Goal: Information Seeking & Learning: Learn about a topic

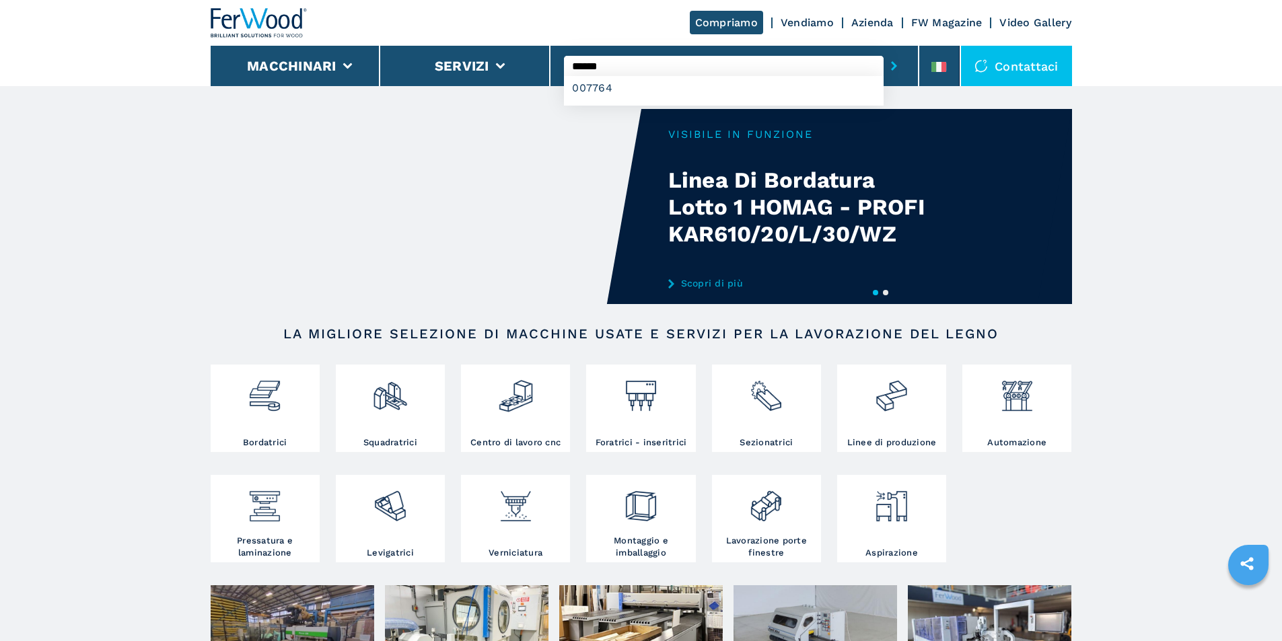
type input "******"
click at [883, 50] on button "submit-button" at bounding box center [893, 65] width 21 height 31
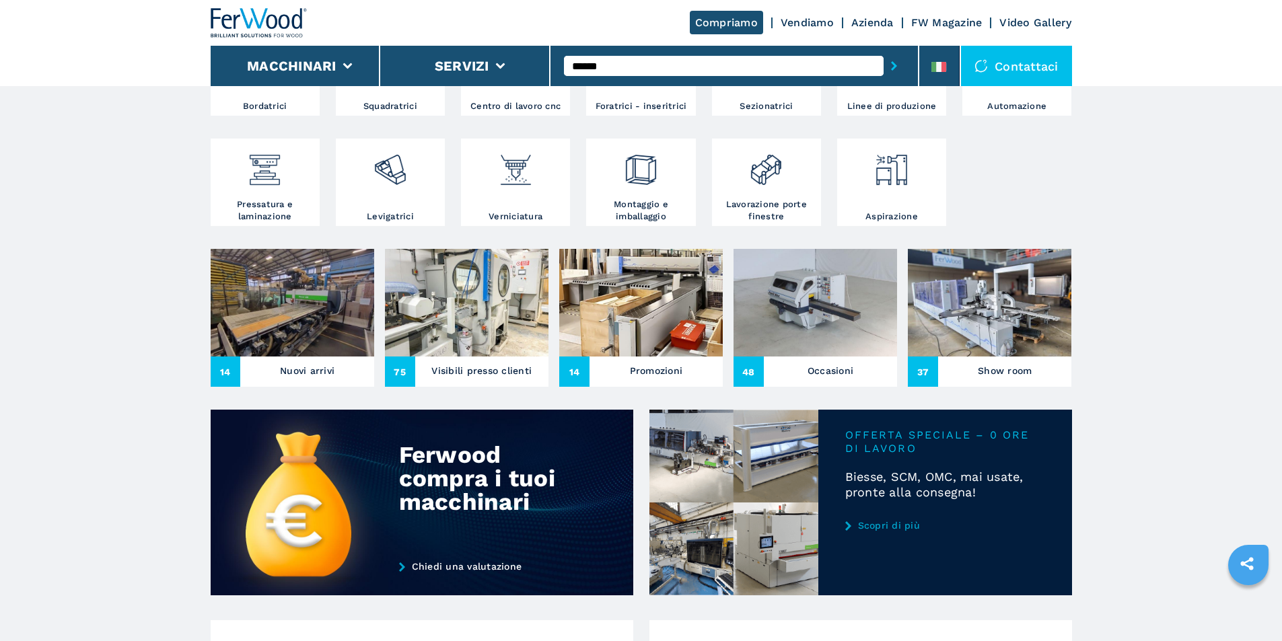
scroll to position [373, 0]
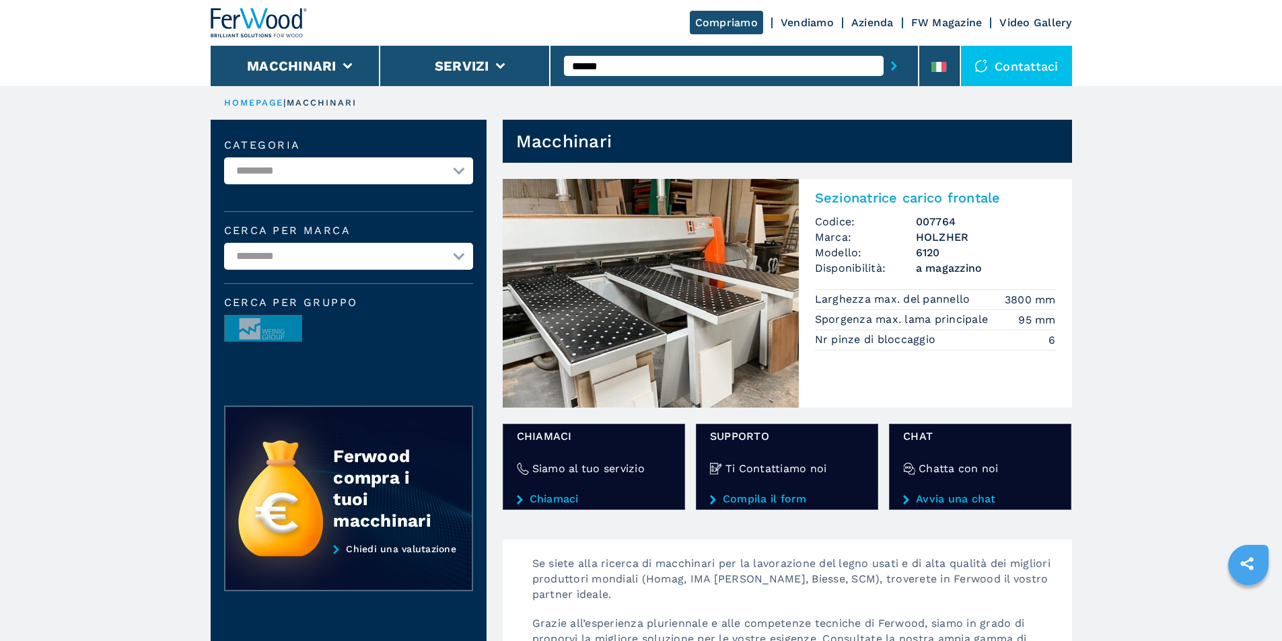
click at [620, 338] on img at bounding box center [651, 293] width 296 height 229
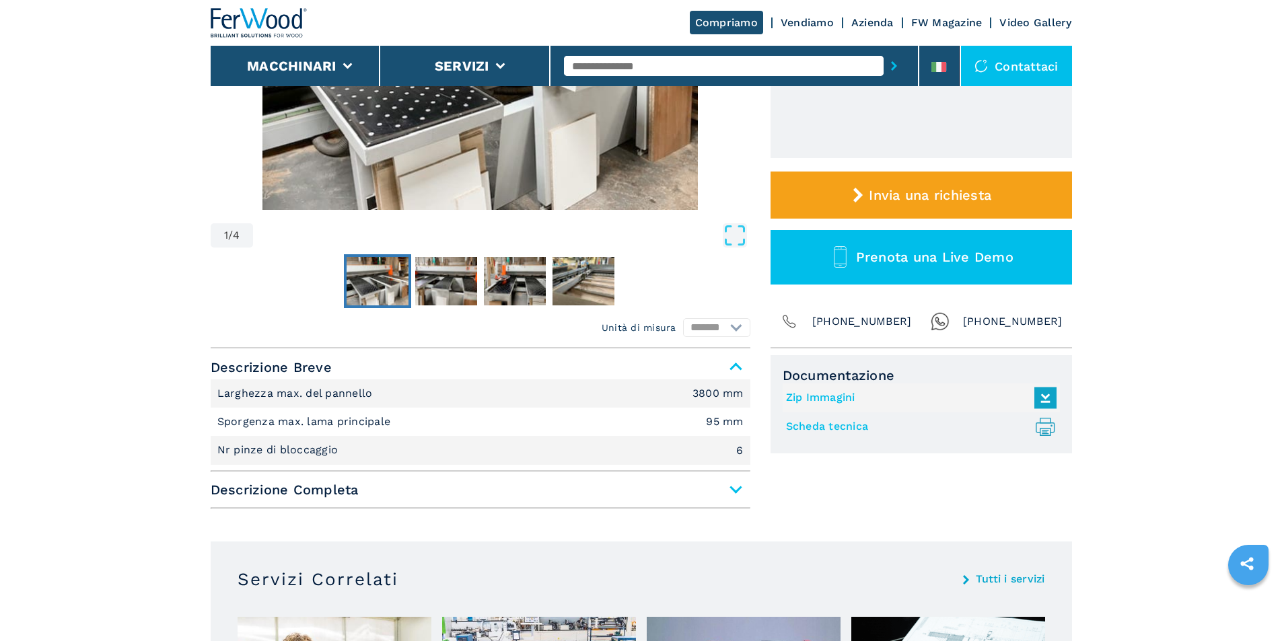
scroll to position [336, 0]
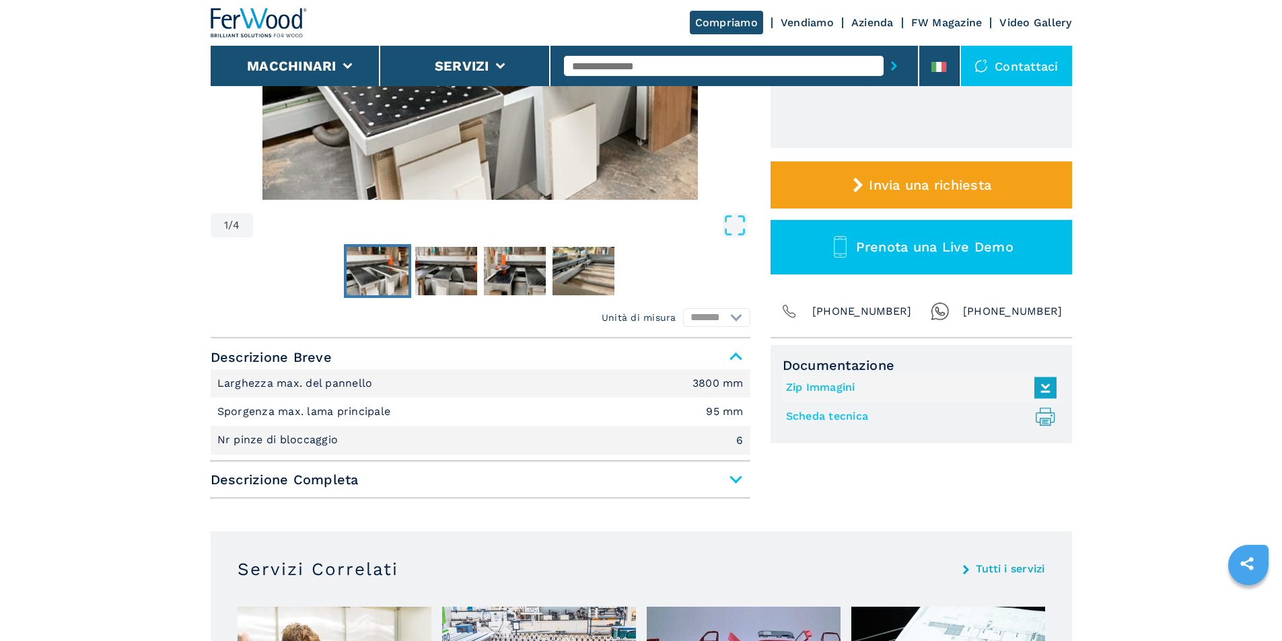
click at [733, 477] on span "Descrizione Completa" at bounding box center [481, 480] width 540 height 24
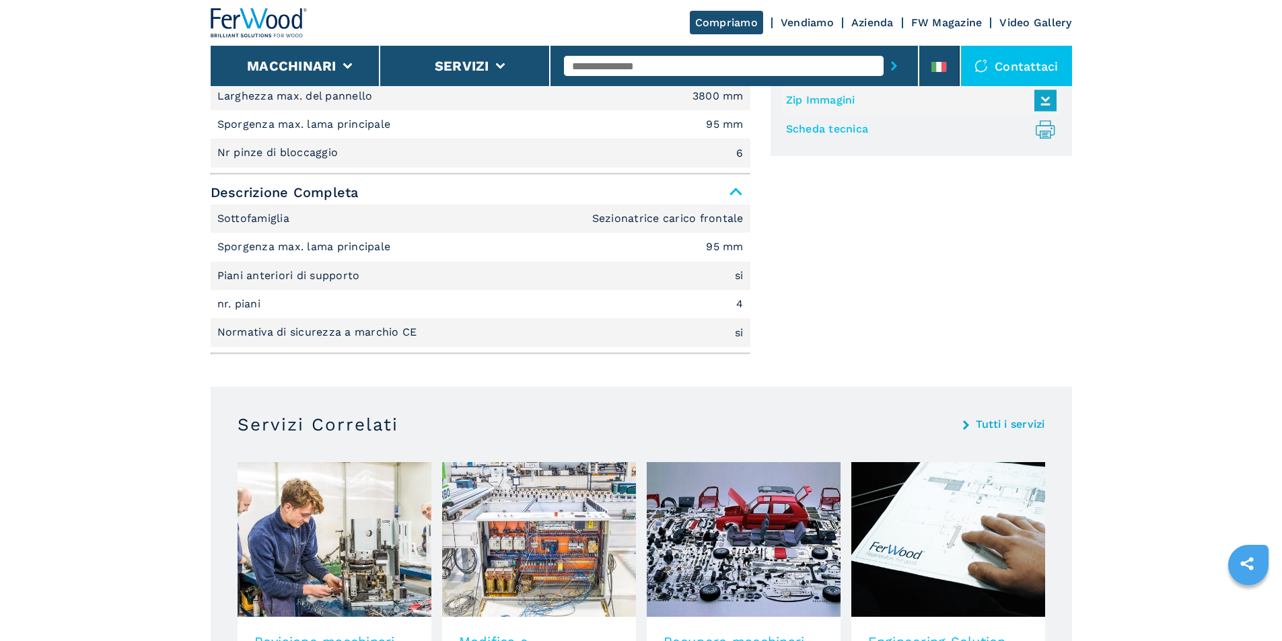
scroll to position [611, 0]
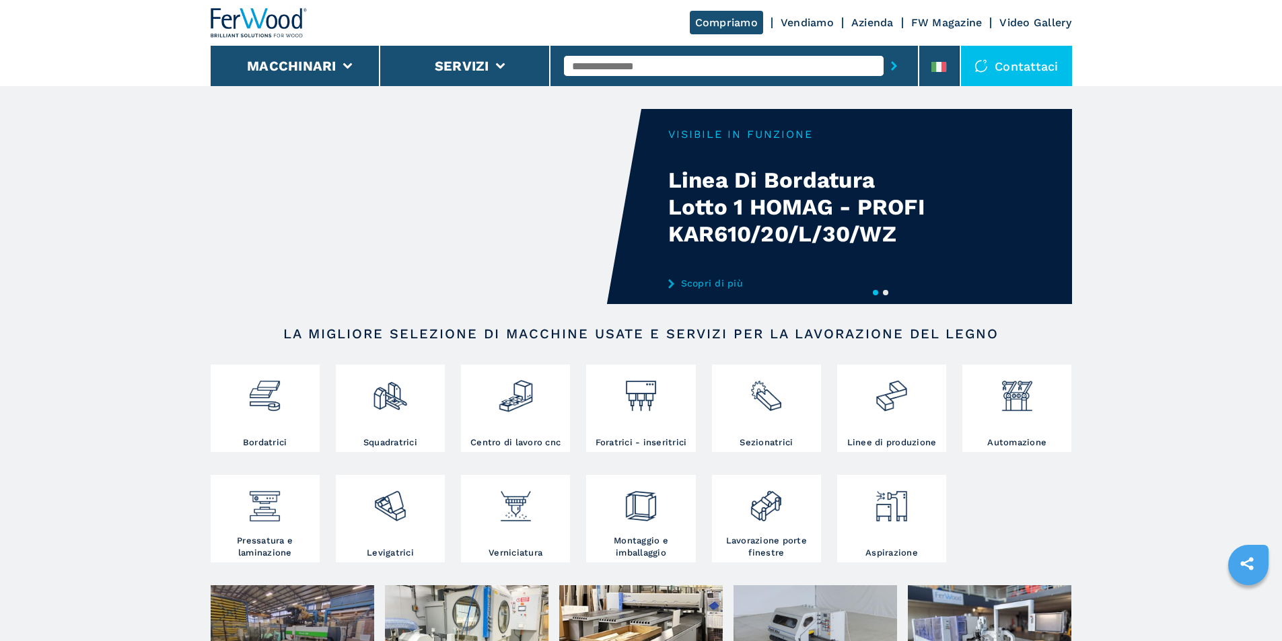
click at [634, 59] on input "text" at bounding box center [724, 66] width 320 height 20
type input "******"
click at [883, 50] on button "submit-button" at bounding box center [893, 65] width 21 height 31
click at [607, 96] on div "007764" at bounding box center [724, 88] width 320 height 24
